Goal: Communication & Community: Answer question/provide support

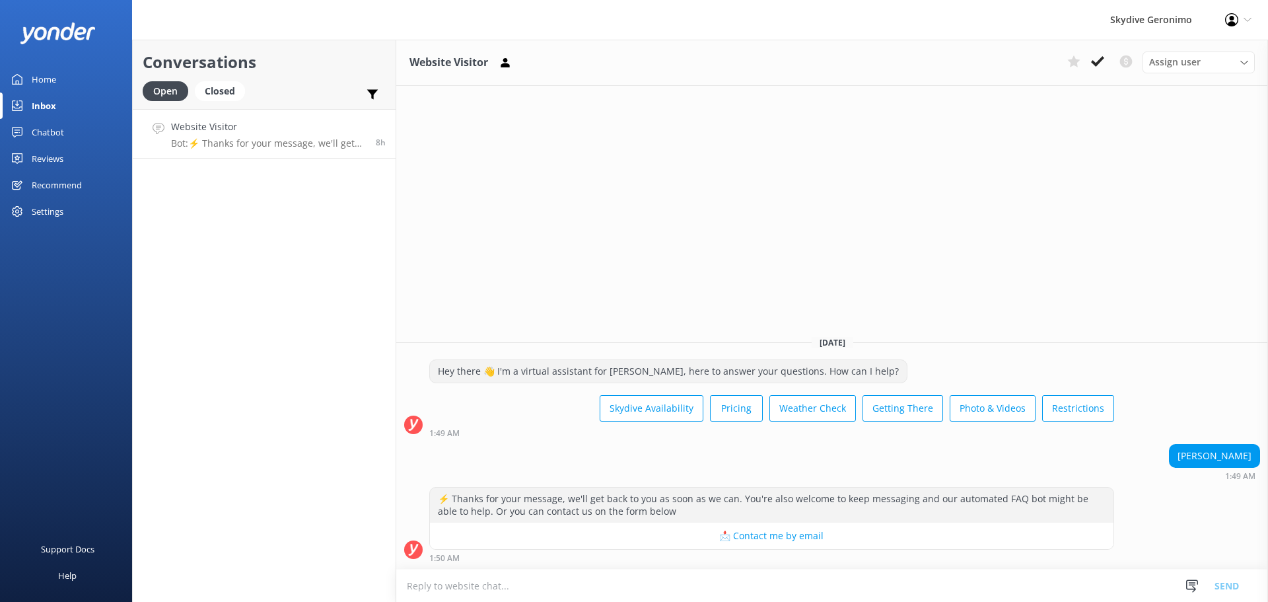
click at [520, 593] on textarea at bounding box center [832, 585] width 872 height 32
click at [486, 580] on textarea "Hi There," at bounding box center [832, 585] width 872 height 33
paste textarea "We actually don't operate anymore in [GEOGRAPHIC_DATA]; we operate over on [GEO…"
click at [448, 587] on textarea "Hi There, We actually don't operate anymore in [GEOGRAPHIC_DATA]; we operate ov…" at bounding box center [832, 585] width 872 height 33
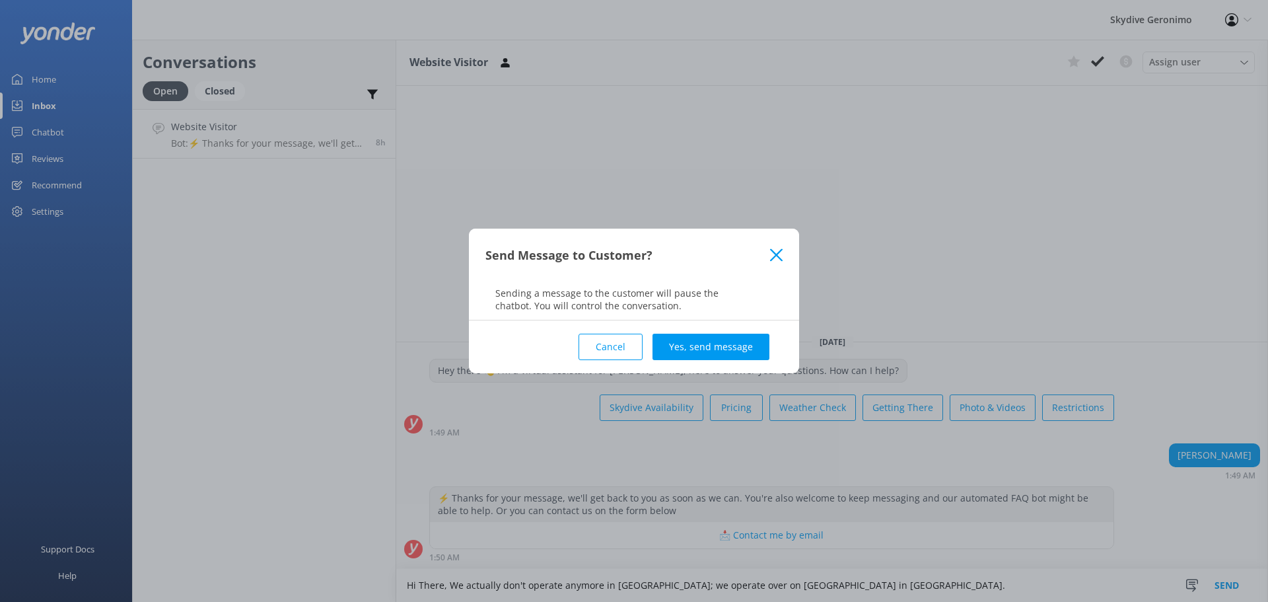
click at [781, 249] on icon at bounding box center [776, 254] width 13 height 13
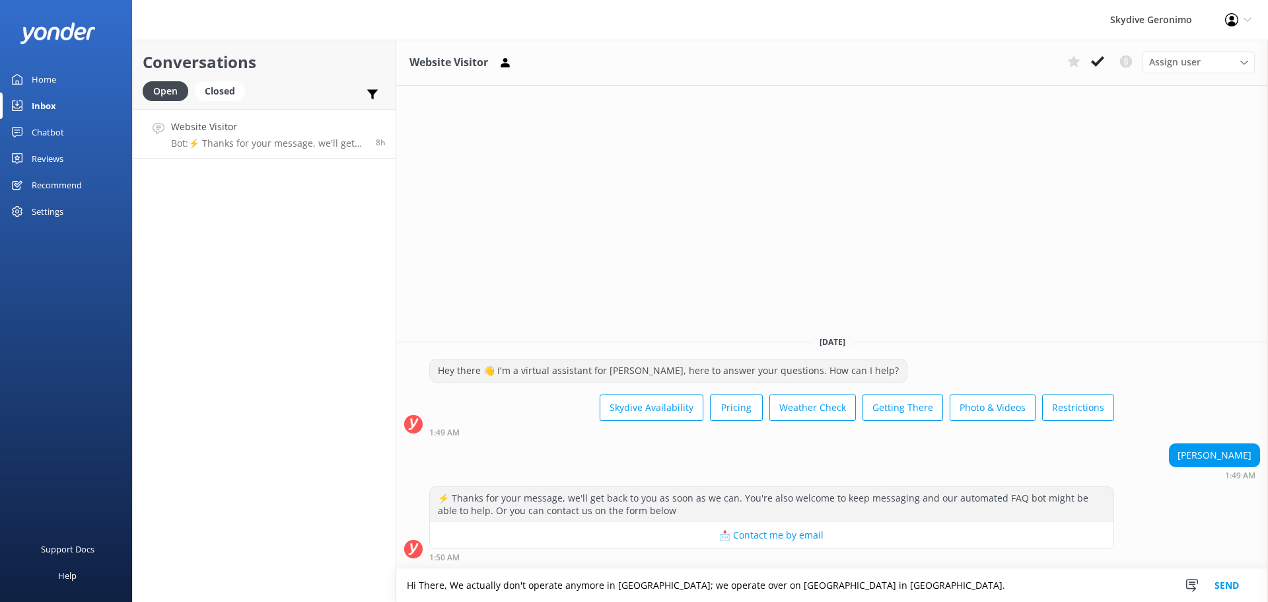
click at [458, 582] on textarea "Hi There, We actually don't operate anymore in [GEOGRAPHIC_DATA]; we operate ov…" at bounding box center [832, 585] width 872 height 33
drag, startPoint x: 463, startPoint y: 586, endPoint x: 470, endPoint y: 585, distance: 6.7
click at [465, 586] on textarea "Hi There, we actually don't operate anymore in [GEOGRAPHIC_DATA]; we operate ov…" at bounding box center [832, 585] width 872 height 33
click at [471, 585] on textarea "Hi There, we actually don't operate anymore in [GEOGRAPHIC_DATA]; we operate ov…" at bounding box center [832, 585] width 872 height 33
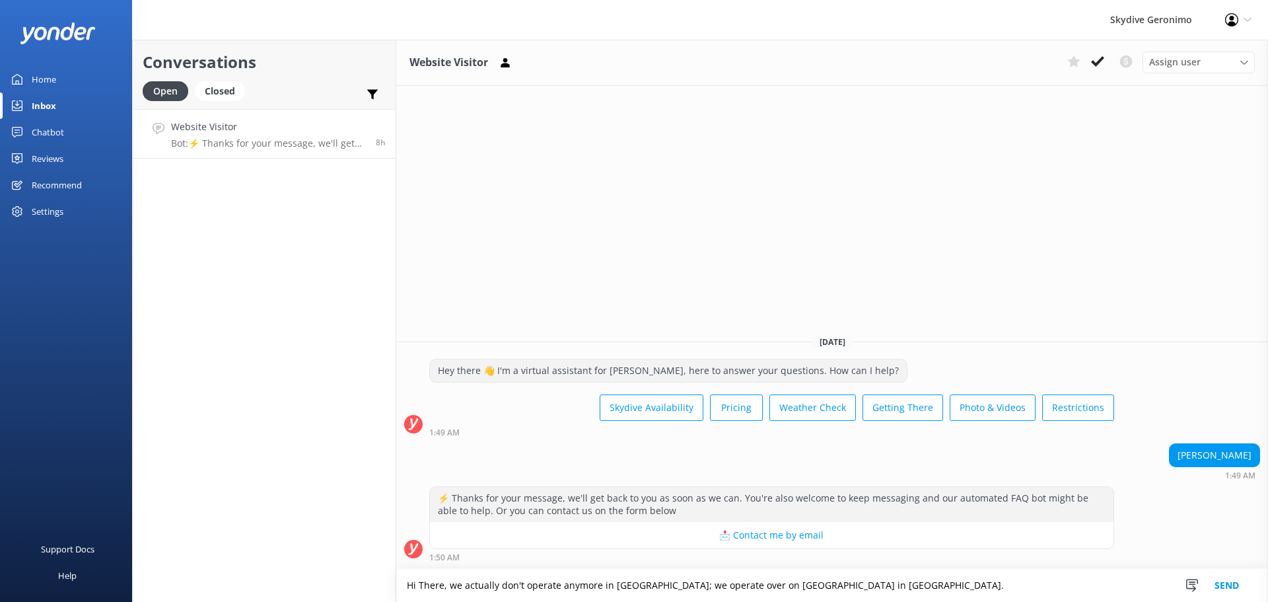
click at [518, 584] on textarea "Hi There, we actually don't operate anymore in [GEOGRAPHIC_DATA]; we operate ov…" at bounding box center [832, 585] width 872 height 33
drag, startPoint x: 526, startPoint y: 583, endPoint x: 462, endPoint y: 582, distance: 63.4
click at [462, 582] on textarea "Hi There, we actually don't operate anymore in [GEOGRAPHIC_DATA]; we operate ov…" at bounding box center [832, 585] width 872 height 33
click at [744, 586] on textarea "Hi There, we no longer operate anymore in [GEOGRAPHIC_DATA]; we operate over on…" at bounding box center [832, 585] width 872 height 33
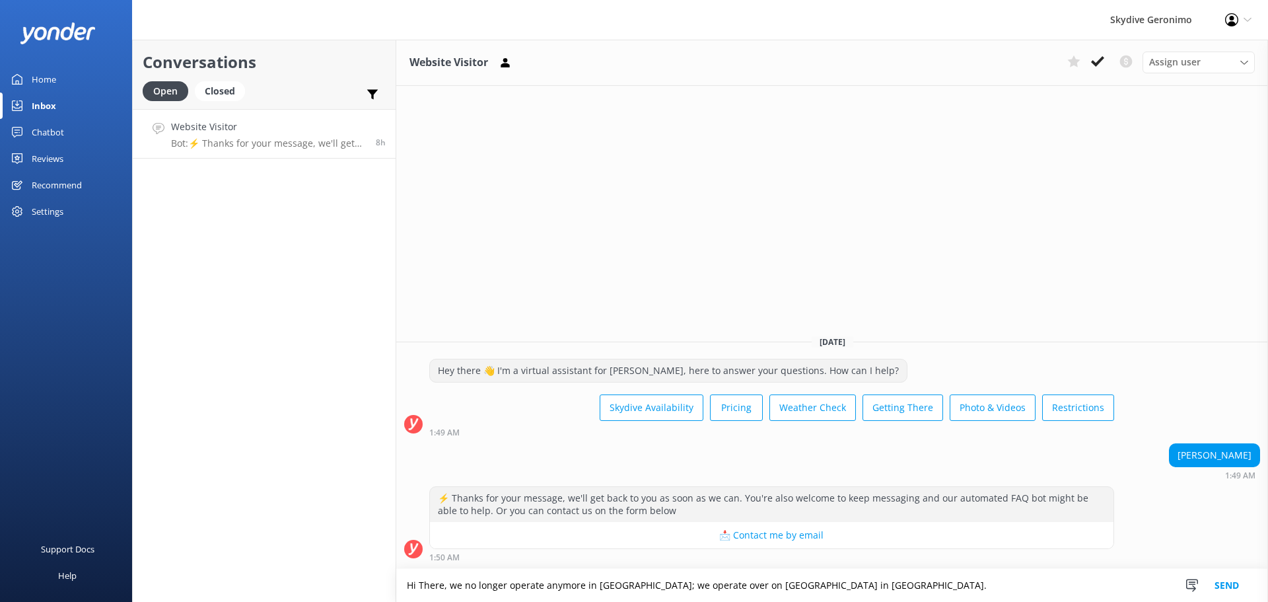
click at [711, 583] on textarea "Hi There, we no longer operate anymore in [GEOGRAPHIC_DATA]; we operate over on…" at bounding box center [832, 585] width 872 height 33
click at [718, 581] on textarea "Hi There, we no longer operate anymore in [GEOGRAPHIC_DATA]; we operate over on…" at bounding box center [832, 585] width 872 height 33
type textarea "Hi There, we no longer operate anymore in [GEOGRAPHIC_DATA]; we operate over on…"
click at [936, 566] on div "⚡ Thanks for your message, we'll get back to you as soon as we can. You're also…" at bounding box center [832, 527] width 872 height 82
click at [1222, 588] on button "Send" at bounding box center [1227, 585] width 50 height 33
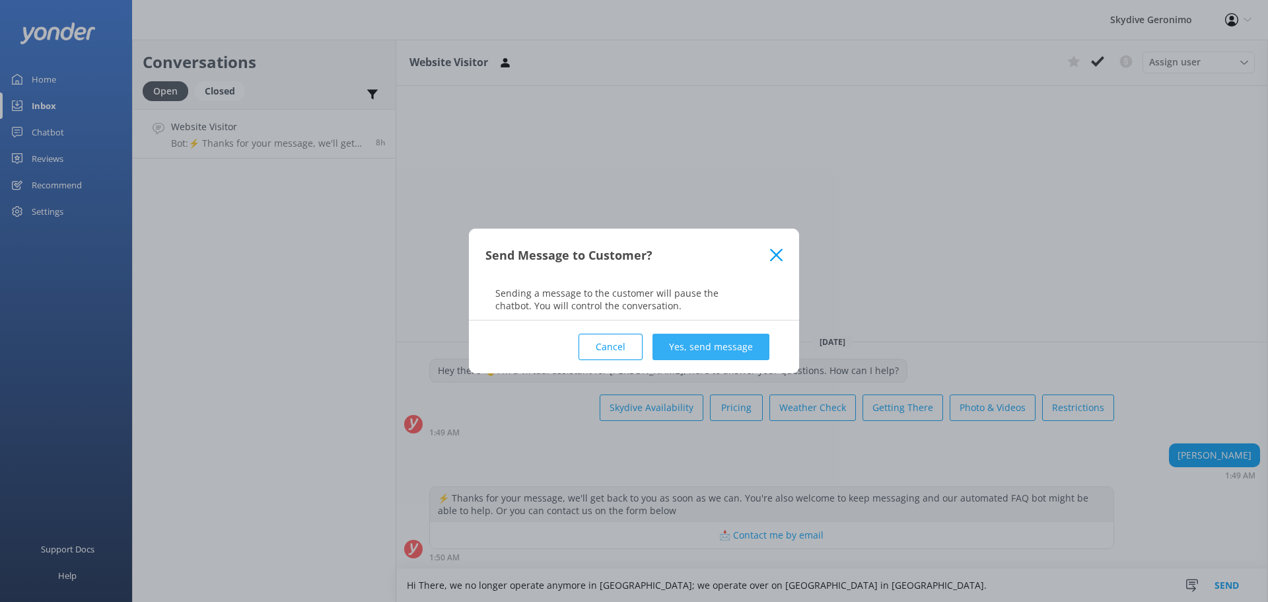
click at [702, 345] on button "Yes, send message" at bounding box center [710, 346] width 117 height 26
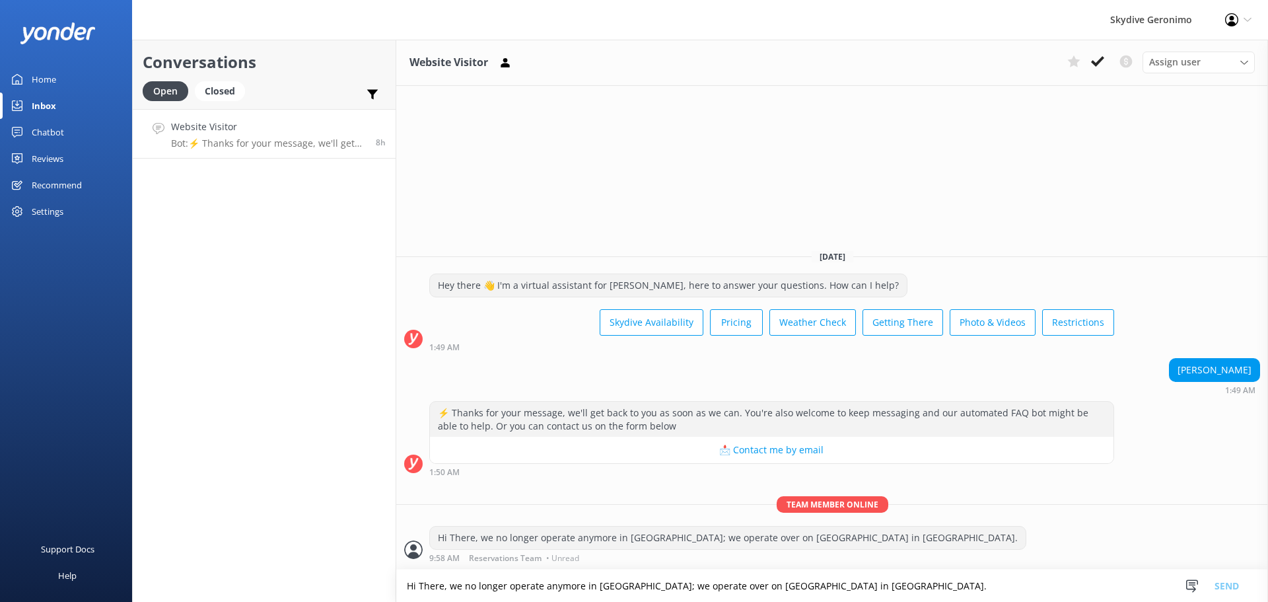
click at [300, 145] on p "Bot: ⚡ Thanks for your message, we'll get back to you as soon as we can. You're…" at bounding box center [268, 143] width 195 height 12
click at [286, 134] on h4 "Website Visitor" at bounding box center [268, 127] width 195 height 15
click at [276, 335] on div "Conversations Open Closed Important Converted Assigned to me Unassigned Website…" at bounding box center [264, 321] width 264 height 562
click at [223, 92] on div "Closed" at bounding box center [220, 91] width 50 height 20
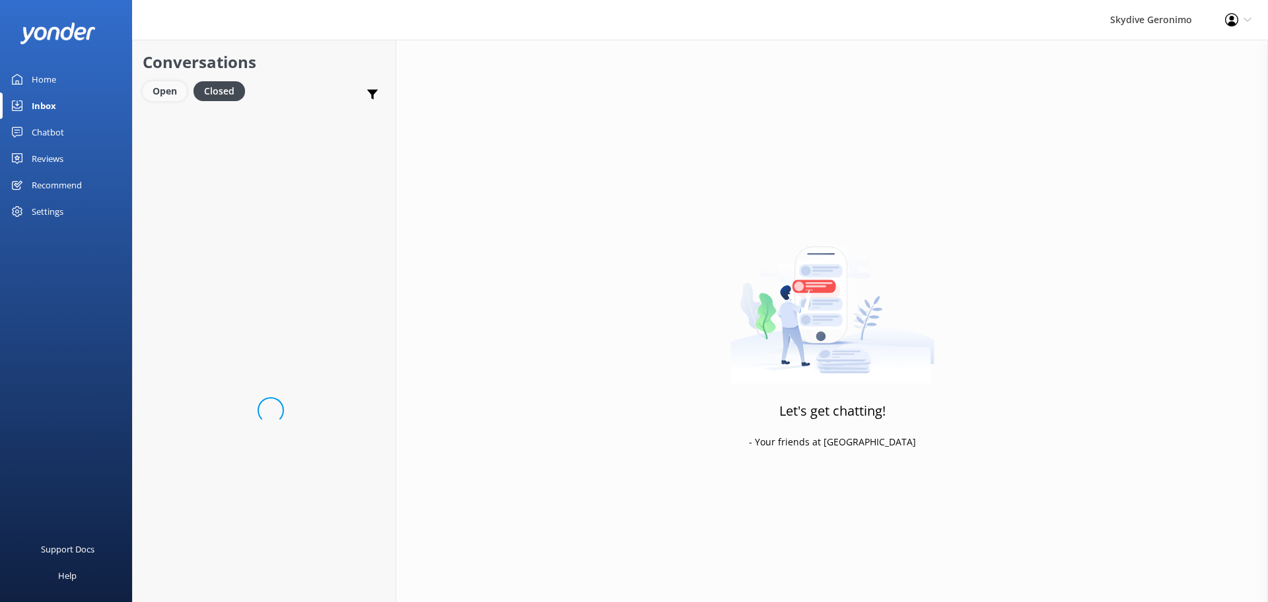
click at [148, 93] on div "Open" at bounding box center [165, 91] width 44 height 20
click at [293, 137] on p "Me: Hi There, we no longer operate anymore in [GEOGRAPHIC_DATA]; we operate ove…" at bounding box center [265, 143] width 188 height 12
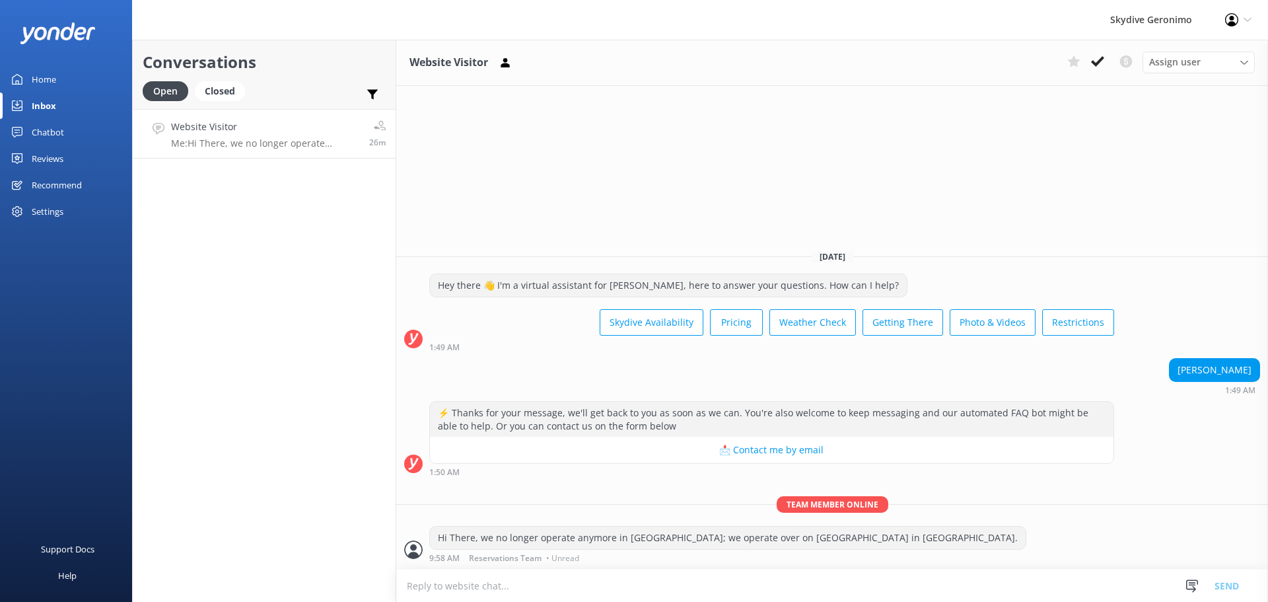
click at [60, 76] on link "Home" at bounding box center [66, 79] width 132 height 26
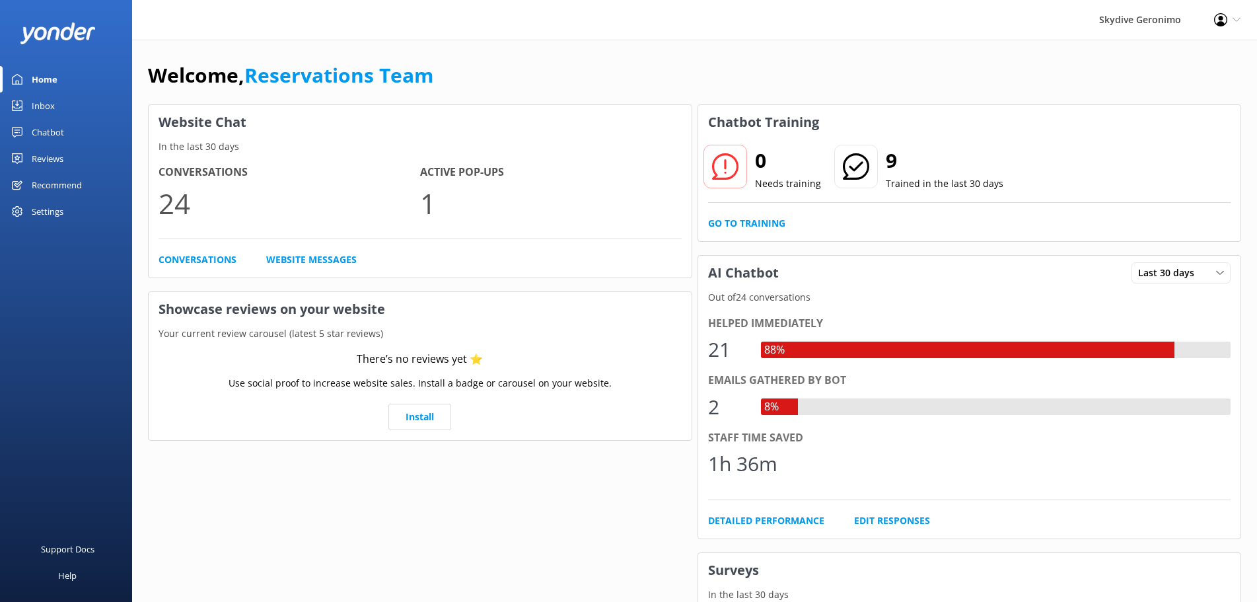
drag, startPoint x: 828, startPoint y: 170, endPoint x: 835, endPoint y: 169, distance: 6.7
click at [834, 169] on div "0 Needs training 9 Trained in the last 30 days" at bounding box center [853, 169] width 296 height 45
click at [745, 215] on div "0 Needs training 9 Trained in the last 30 days Go to Training" at bounding box center [969, 190] width 543 height 102
click at [737, 224] on link "Go to Training" at bounding box center [746, 223] width 77 height 15
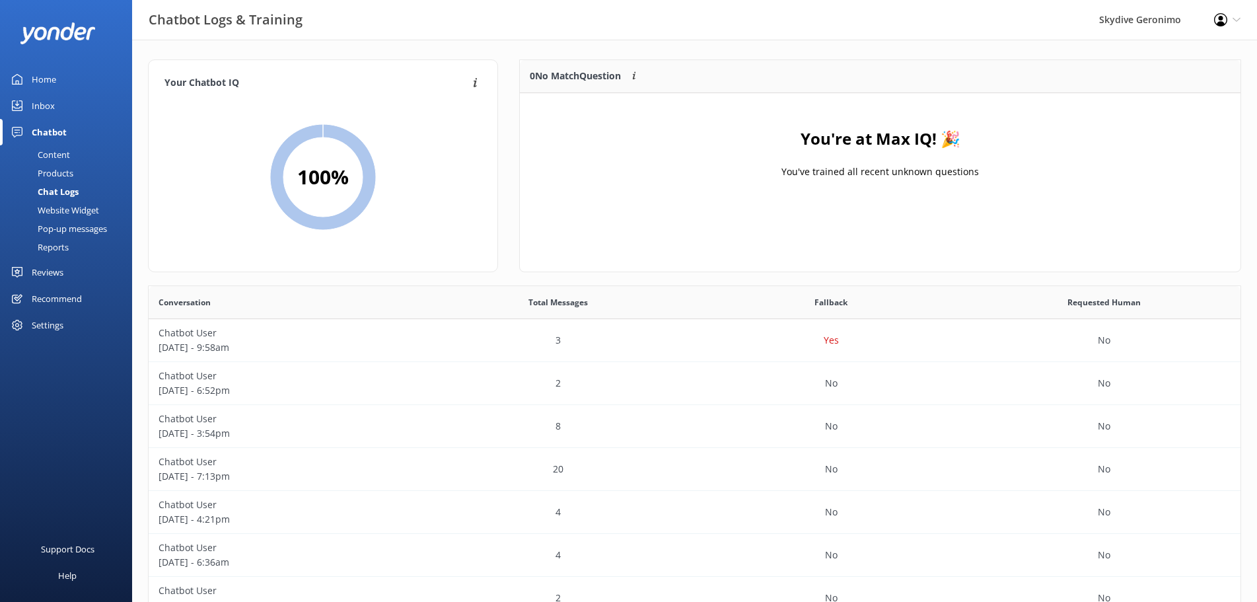
click at [43, 92] on div "Home" at bounding box center [44, 79] width 24 height 26
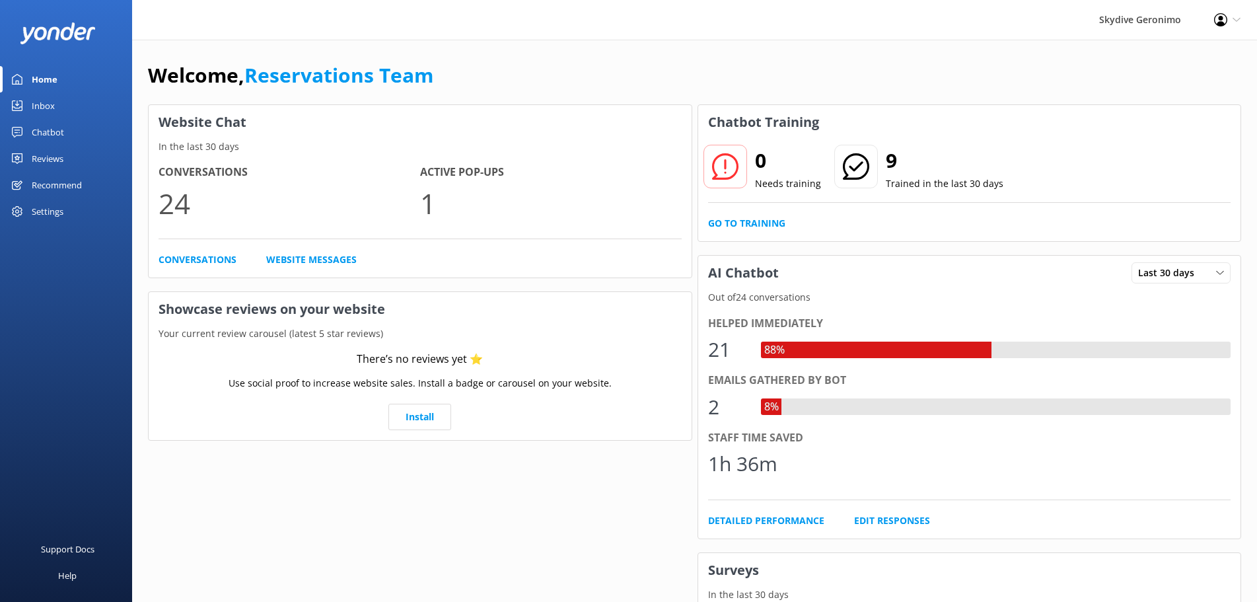
click at [44, 104] on div "Inbox" at bounding box center [43, 105] width 23 height 26
